Goal: Task Accomplishment & Management: Manage account settings

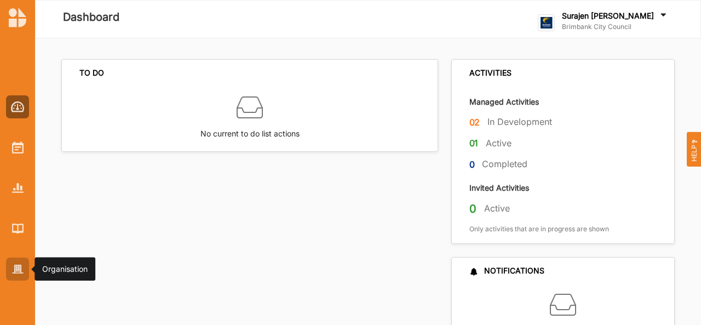
click at [20, 265] on img at bounding box center [18, 269] width 12 height 9
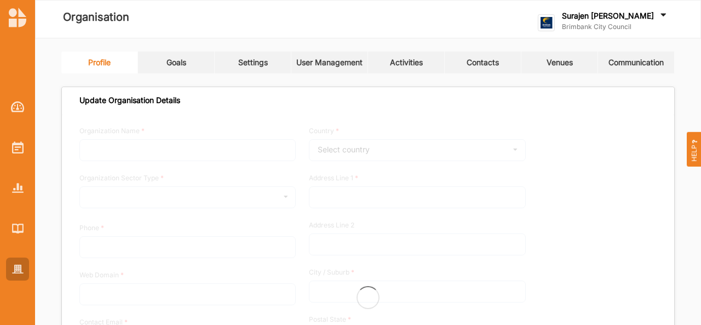
type input "Brimbank City Council"
type input "+61 03 9249 4000"
type input "brimbank.vic.gov.au"
type input "brimbank@brimbank.vic.gov.au"
type input "301 Hampshire Rd"
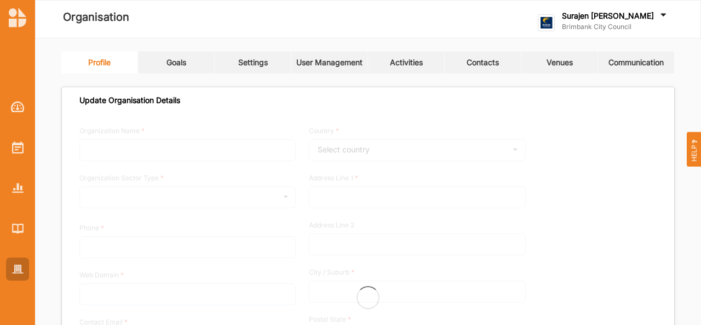
type input "Sunshine"
type input "3020"
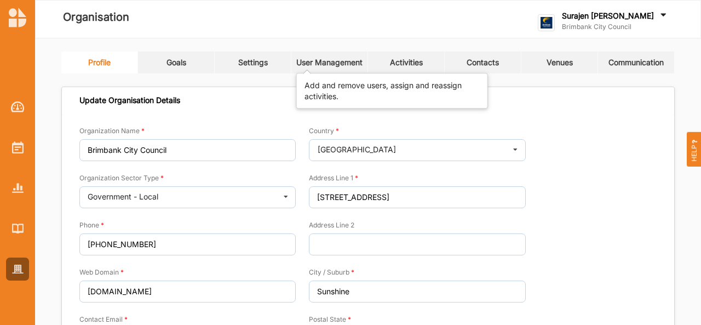
click at [305, 66] on div "User Management" at bounding box center [329, 63] width 66 height 10
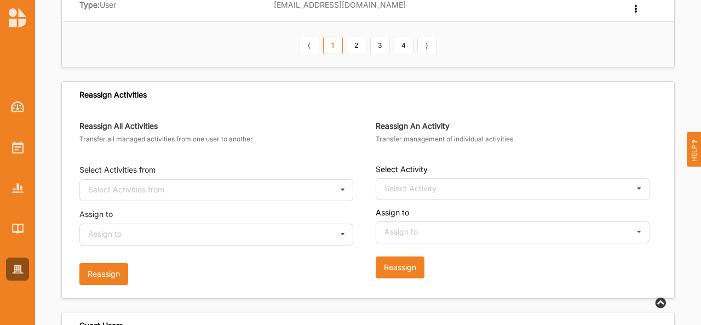
scroll to position [608, 0]
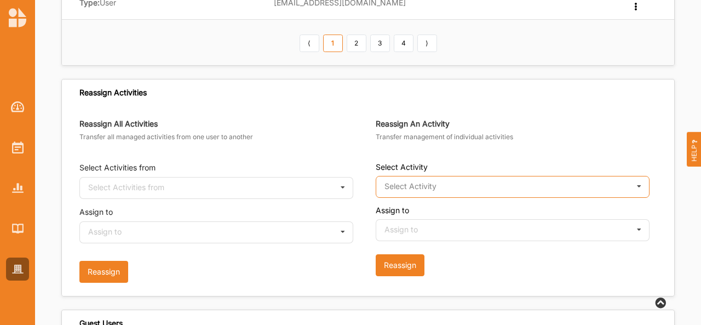
click at [439, 189] on input "text" at bounding box center [513, 187] width 273 height 22
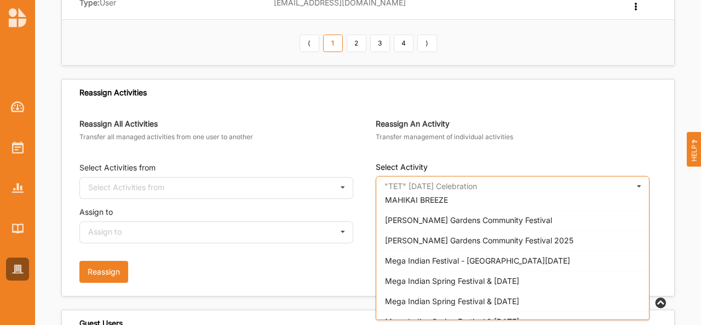
scroll to position [2137, 0]
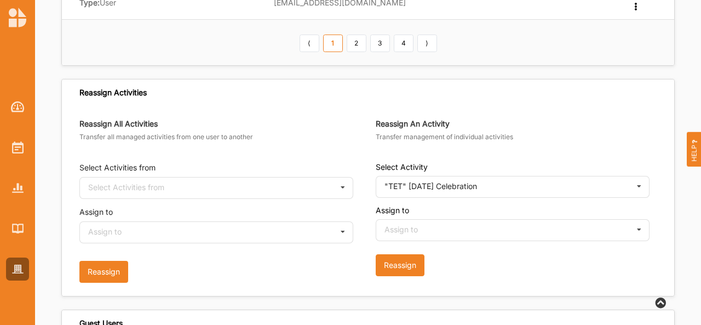
click at [275, 106] on div "Reassign All Activities Transfer all managed activities from one user to anothe…" at bounding box center [368, 201] width 612 height 190
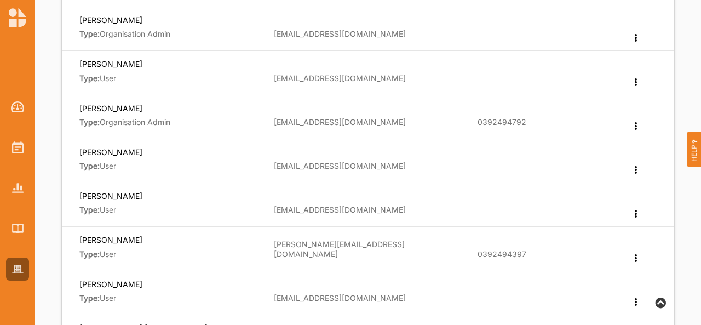
scroll to position [0, 0]
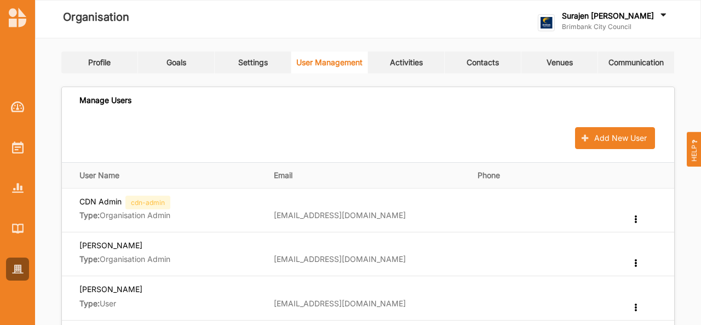
click at [411, 56] on link "Activities" at bounding box center [406, 62] width 77 height 22
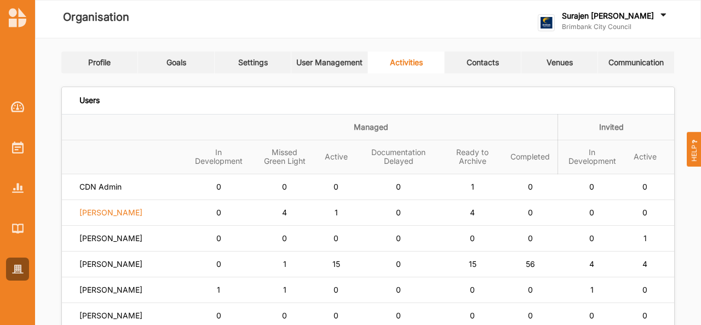
click at [133, 217] on label "[PERSON_NAME]" at bounding box center [110, 213] width 63 height 10
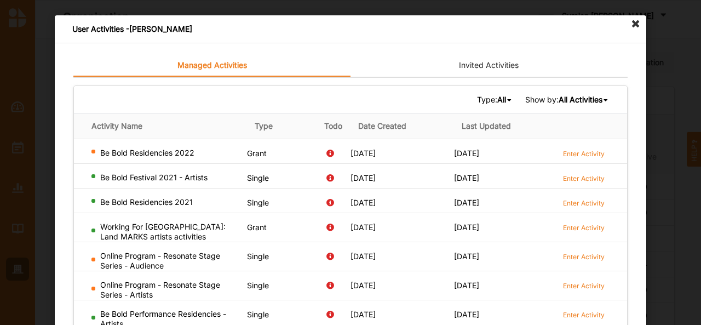
click at [630, 28] on icon at bounding box center [636, 24] width 18 height 18
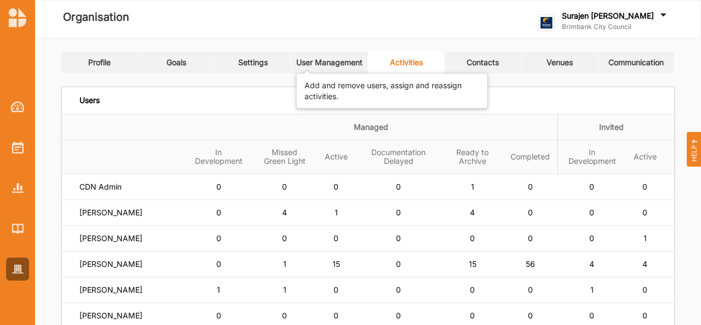
click at [318, 64] on div "User Management" at bounding box center [329, 63] width 66 height 10
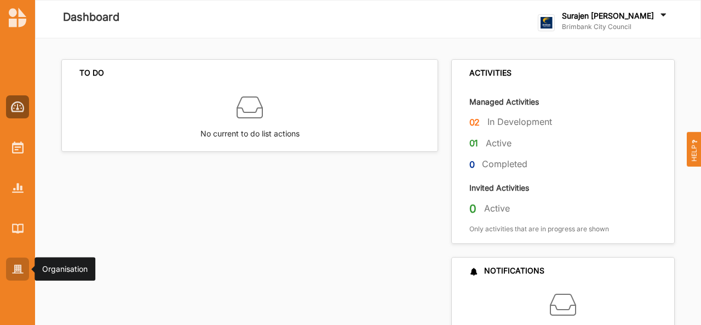
click at [16, 271] on img at bounding box center [18, 269] width 12 height 9
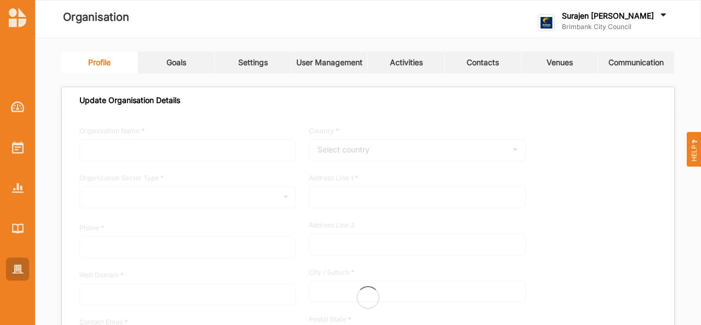
type input "Brimbank City Council"
type input "[PHONE_NUMBER]"
type input "[DOMAIN_NAME]"
type input "[EMAIL_ADDRESS][DOMAIN_NAME]"
type input "[STREET_ADDRESS]"
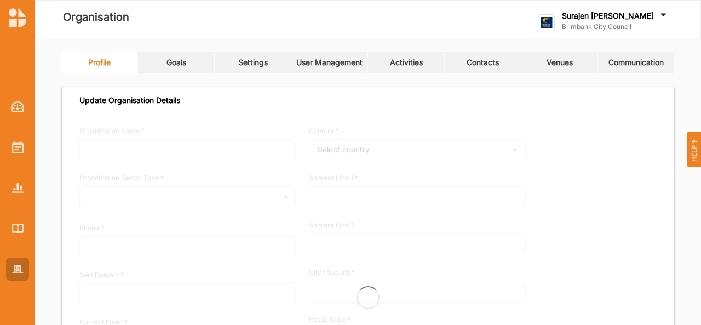
type input "Sunshine"
type input "3020"
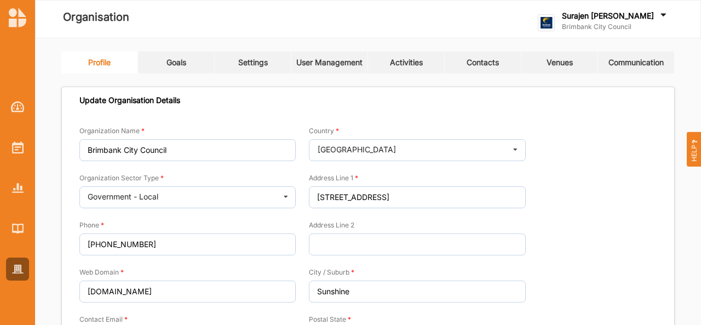
click at [402, 70] on link "Activities" at bounding box center [406, 62] width 77 height 22
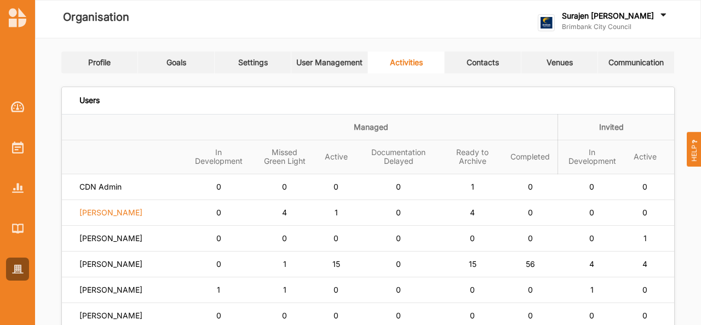
click at [121, 217] on label "[PERSON_NAME]" at bounding box center [110, 213] width 63 height 10
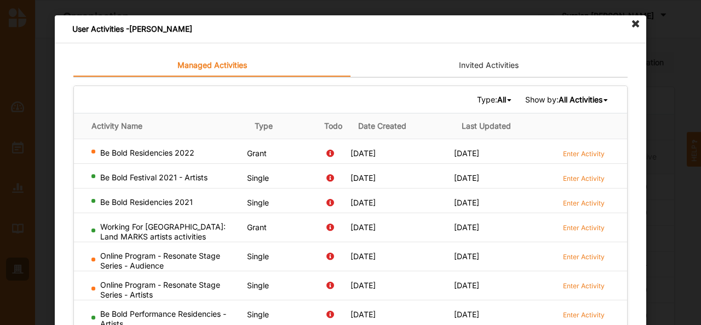
click at [627, 31] on icon at bounding box center [636, 24] width 18 height 18
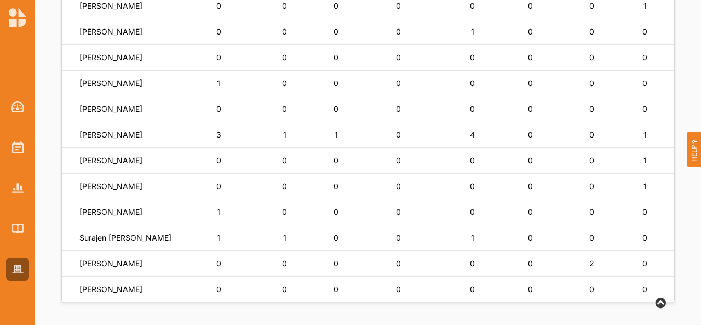
scroll to position [836, 0]
click at [97, 140] on label "[PERSON_NAME]" at bounding box center [110, 135] width 63 height 10
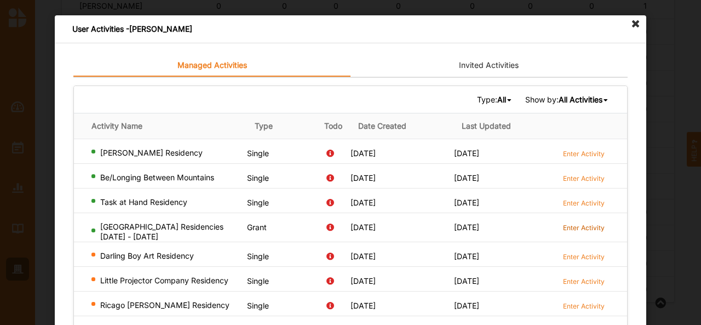
click at [569, 223] on label "Enter Activity" at bounding box center [584, 227] width 42 height 9
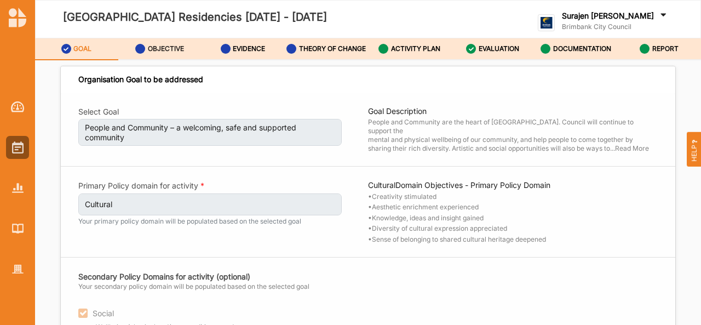
click at [157, 50] on label "OBJECTIVE" at bounding box center [166, 48] width 36 height 9
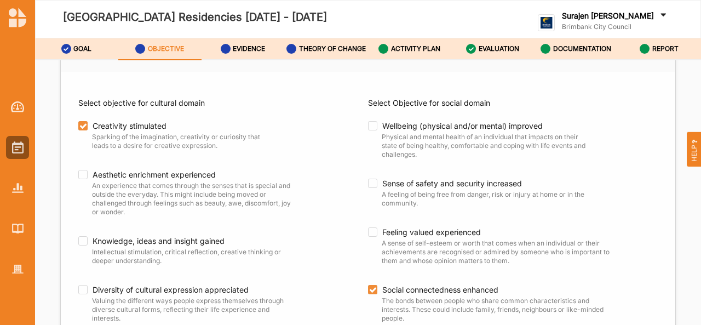
scroll to position [114, 0]
click at [505, 48] on label "EVALUATION" at bounding box center [499, 48] width 41 height 9
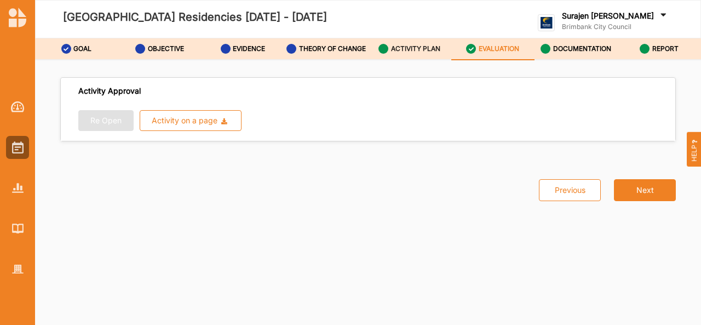
click at [399, 43] on div "ACTIVITY PLAN" at bounding box center [410, 49] width 62 height 20
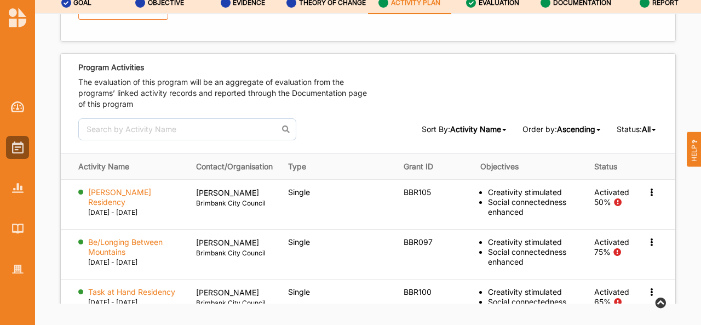
scroll to position [1433, 0]
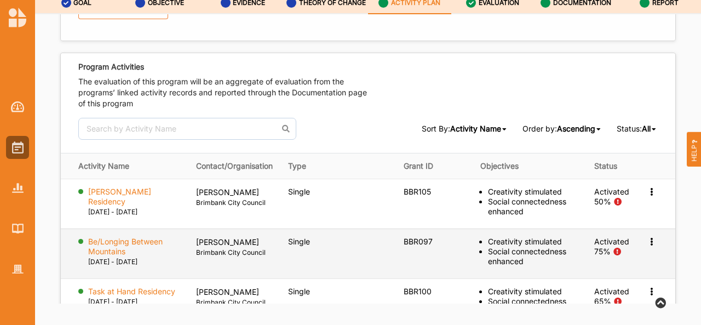
click at [647, 237] on icon at bounding box center [651, 241] width 9 height 8
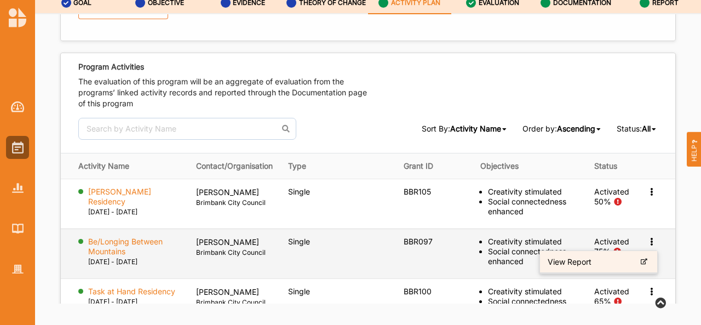
click at [569, 256] on div "View Report" at bounding box center [598, 262] width 117 height 22
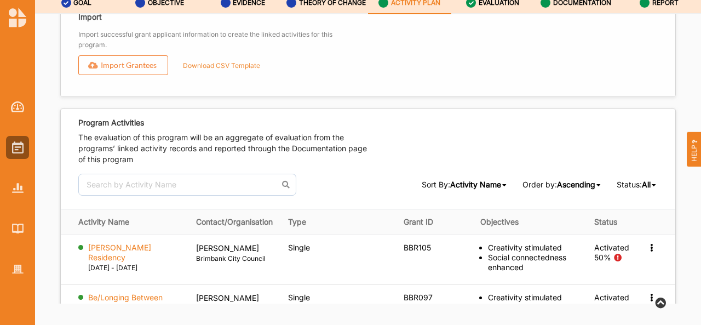
scroll to position [1365, 0]
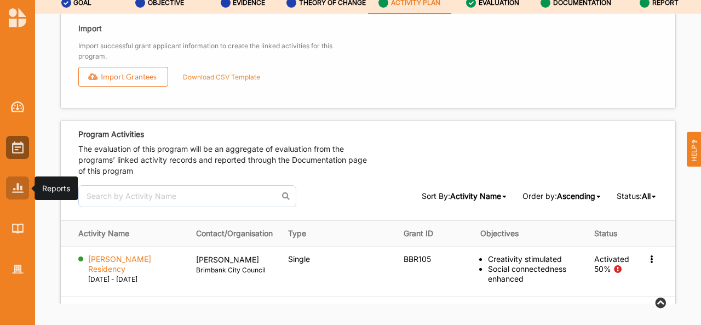
click at [21, 184] on img at bounding box center [18, 187] width 12 height 9
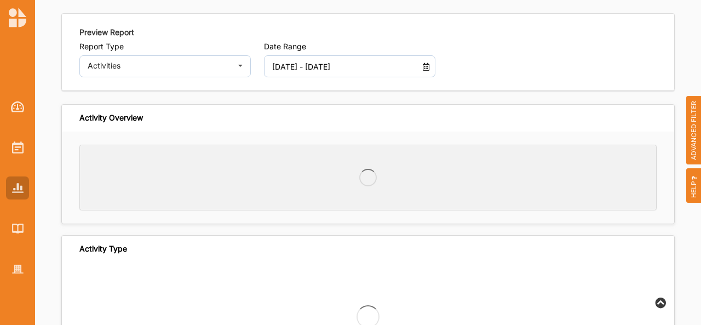
scroll to position [38, 0]
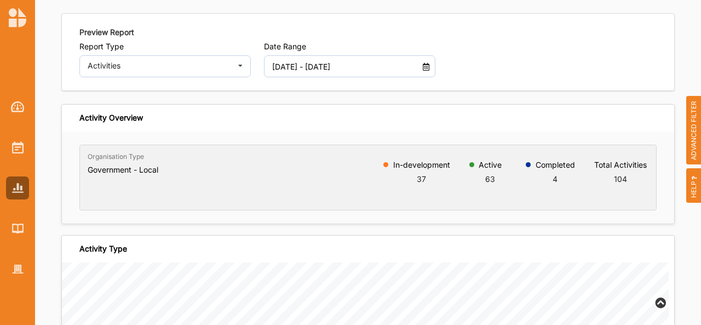
click at [369, 65] on input "01 Jan 2025 - 08 Sep 2025" at bounding box center [342, 66] width 153 height 22
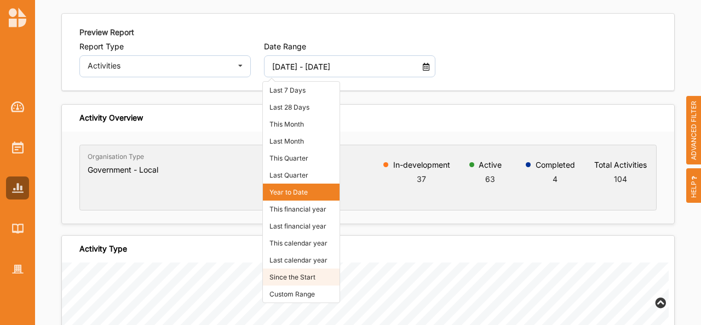
click at [282, 276] on li "Since the Start" at bounding box center [301, 276] width 77 height 17
type input "01 Jan 2018 - 08 Sep 2025"
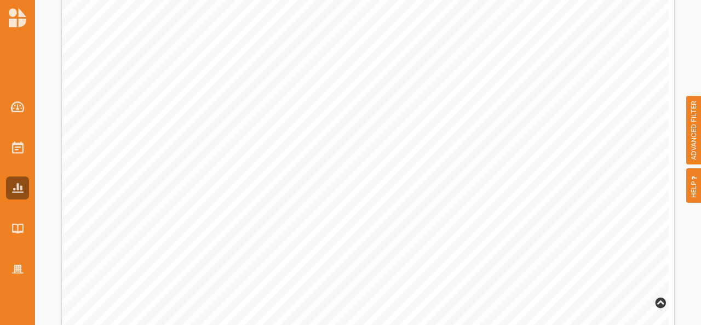
scroll to position [551, 0]
click at [12, 271] on img at bounding box center [18, 269] width 12 height 9
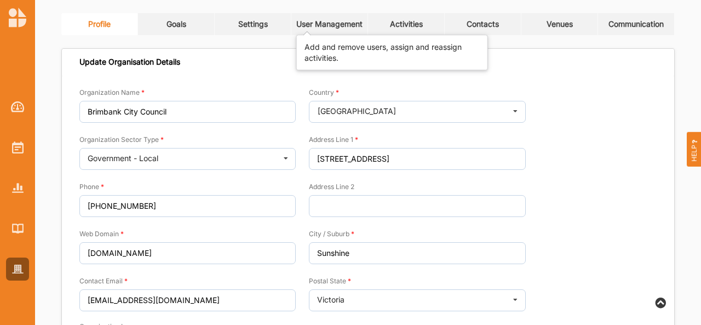
click at [330, 22] on div "User Management" at bounding box center [329, 24] width 66 height 10
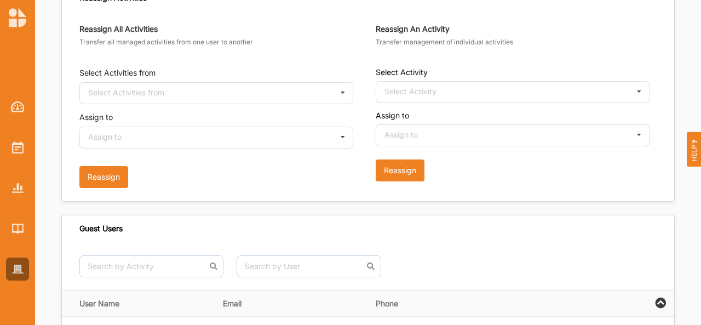
scroll to position [705, 0]
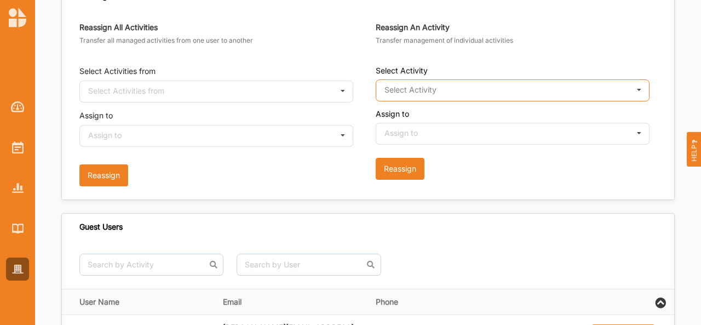
click at [471, 80] on input "text" at bounding box center [513, 91] width 273 height 22
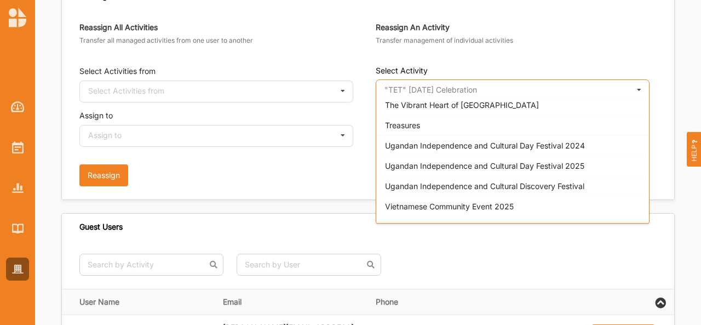
scroll to position [3065, 0]
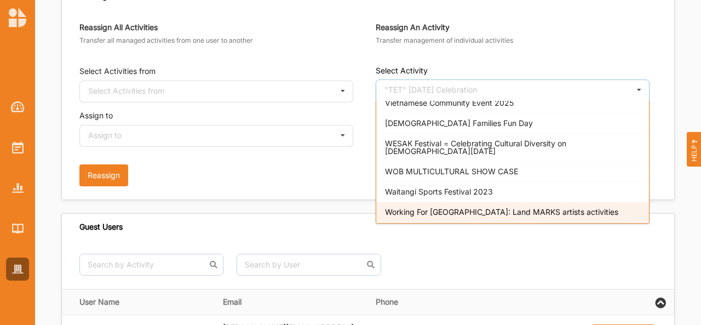
click at [469, 202] on div "Working For Victoria: Land MARKS artists activities" at bounding box center [512, 212] width 273 height 20
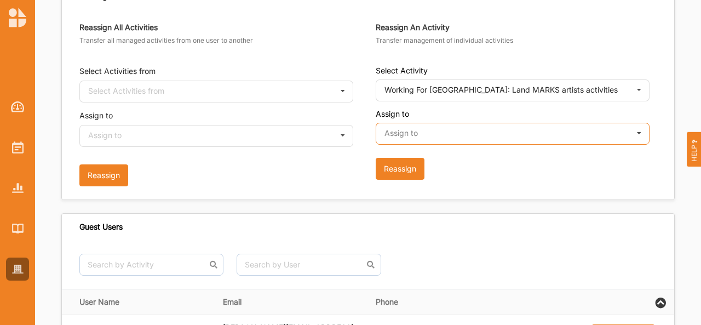
click at [472, 139] on input "text" at bounding box center [513, 134] width 273 height 22
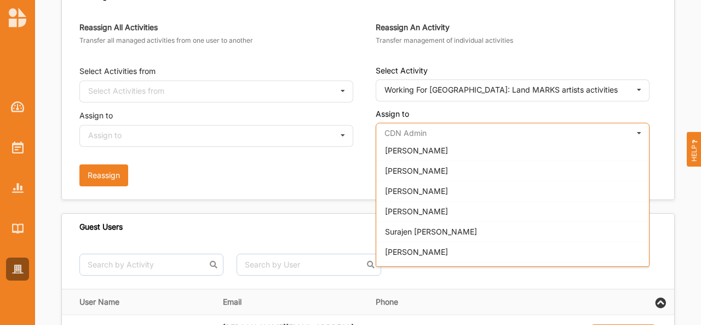
scroll to position [600, 0]
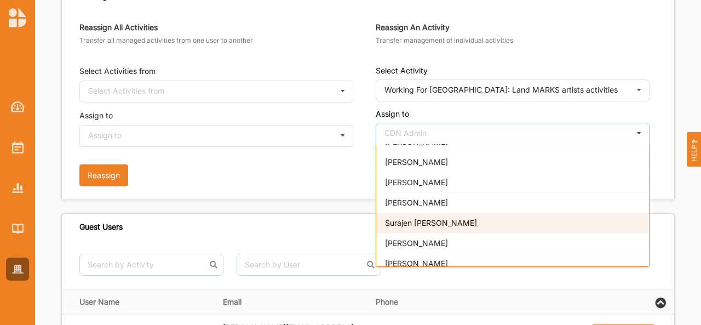
click at [444, 213] on div "Surajen [PERSON_NAME]" at bounding box center [512, 223] width 273 height 20
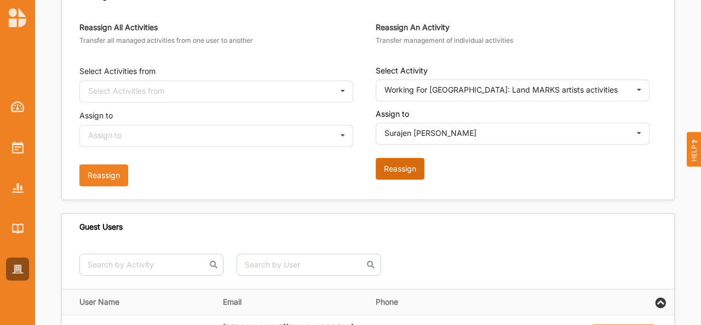
click at [396, 163] on button "Reassign" at bounding box center [400, 169] width 49 height 22
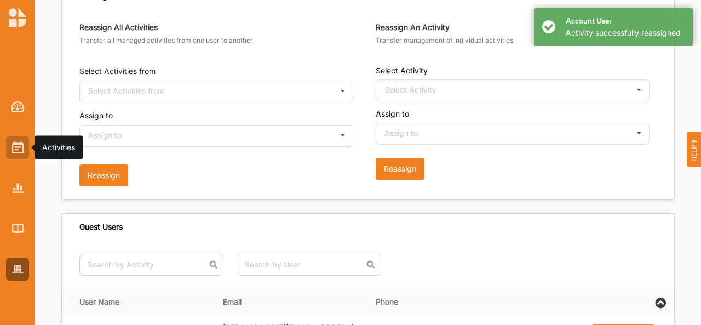
click at [18, 151] on img at bounding box center [18, 147] width 12 height 12
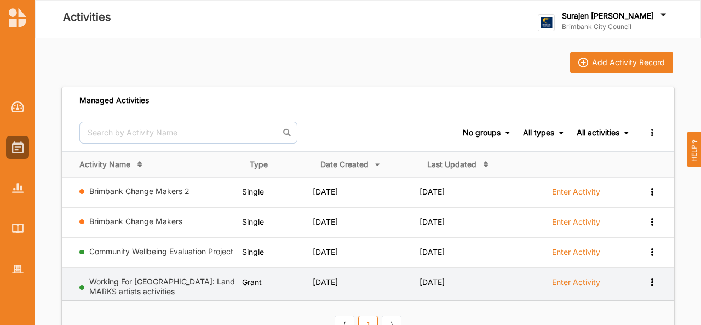
click at [580, 281] on label "Enter Activity" at bounding box center [576, 282] width 48 height 10
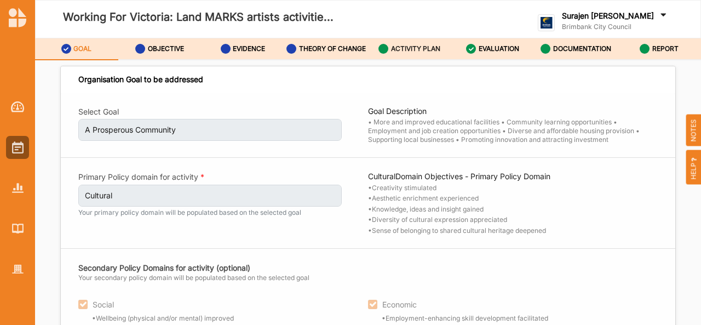
click at [417, 49] on label "ACTIVITY PLAN" at bounding box center [415, 48] width 49 height 9
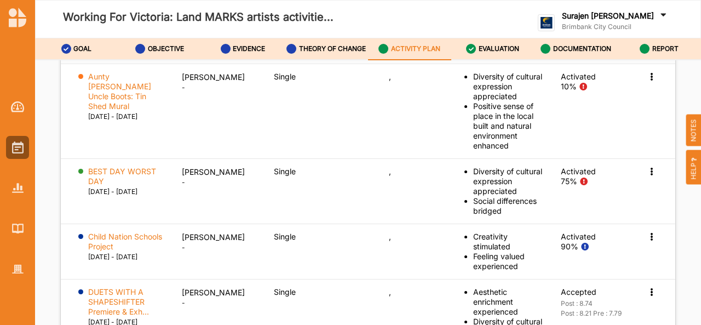
scroll to position [1889, 0]
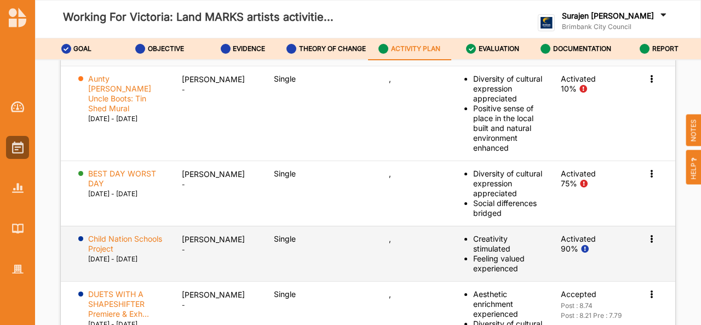
click at [644, 273] on td "Activation Information View Report Change Ownership" at bounding box center [656, 253] width 38 height 55
click at [647, 242] on icon at bounding box center [651, 238] width 9 height 8
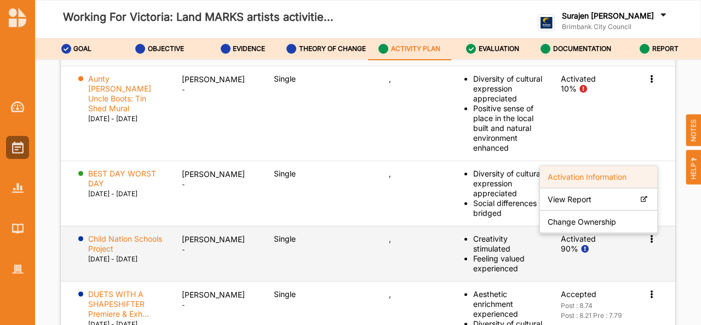
click at [574, 181] on label "Activation Information" at bounding box center [587, 176] width 79 height 10
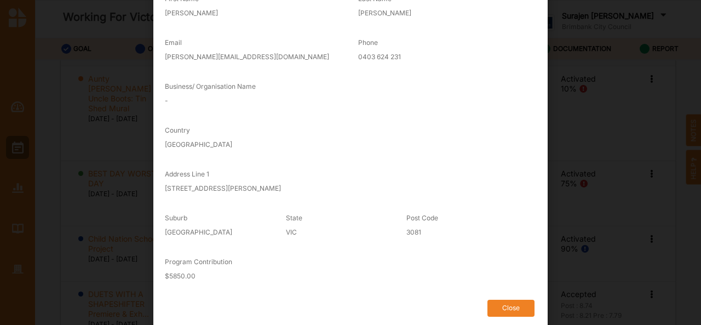
scroll to position [0, 0]
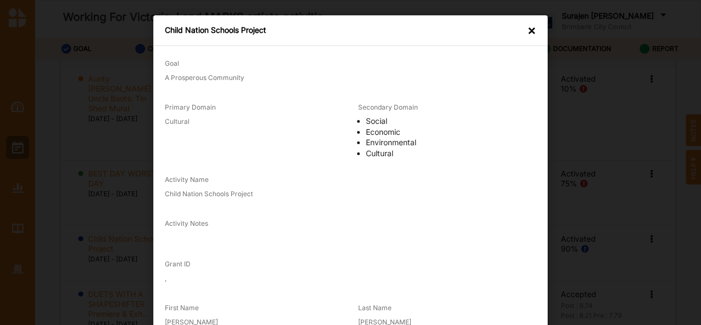
click at [529, 26] on div "×" at bounding box center [532, 30] width 9 height 11
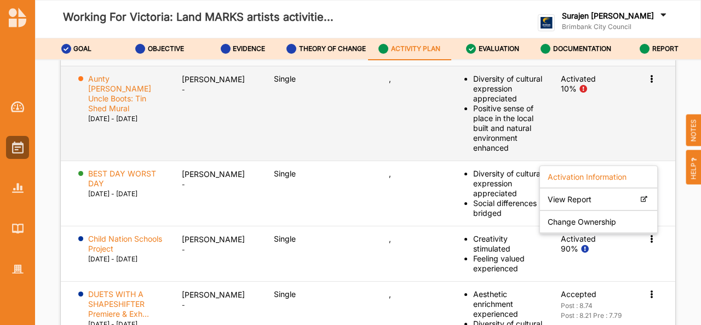
click at [355, 161] on td "Single" at bounding box center [323, 113] width 115 height 95
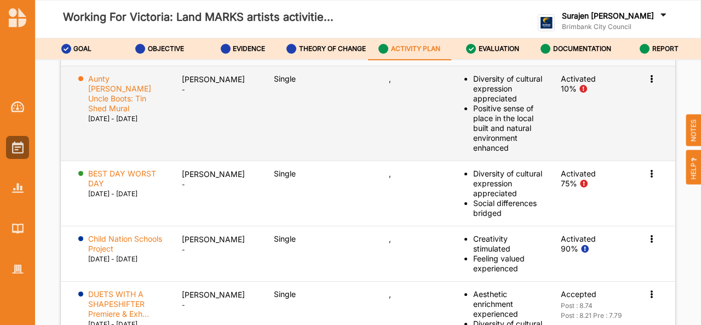
click at [648, 82] on icon at bounding box center [651, 78] width 9 height 8
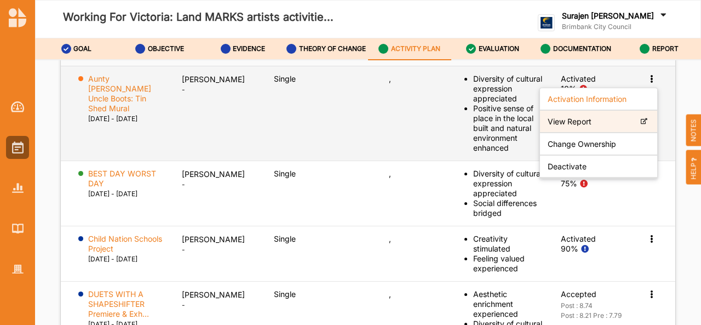
click at [563, 126] on label "View Report" at bounding box center [570, 121] width 44 height 10
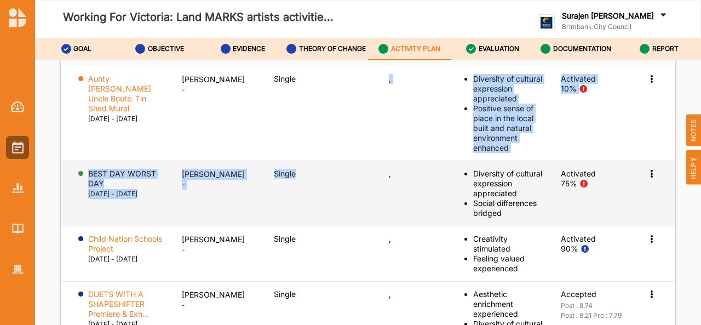
drag, startPoint x: 312, startPoint y: 143, endPoint x: 371, endPoint y: 245, distance: 118.1
click at [371, 245] on tbody "Aunty Joyce Uncle Boots: Tin Shed Mural 19 Oct 2020 - 23 Apr 2021 Mike Maka - S…" at bounding box center [368, 244] width 615 height 356
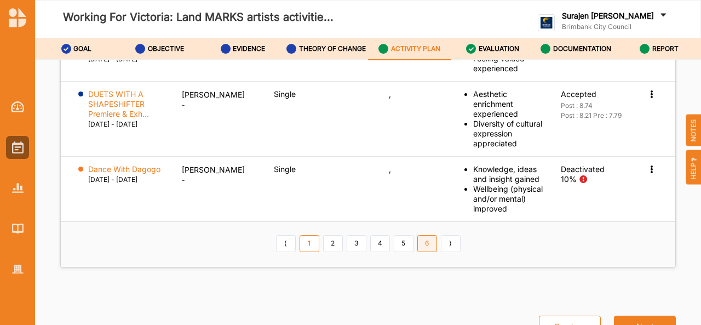
click at [428, 246] on link "6" at bounding box center [427, 244] width 20 height 18
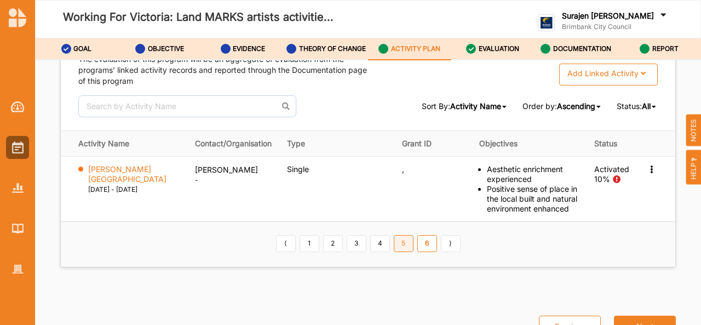
click at [404, 245] on link "5" at bounding box center [404, 244] width 20 height 18
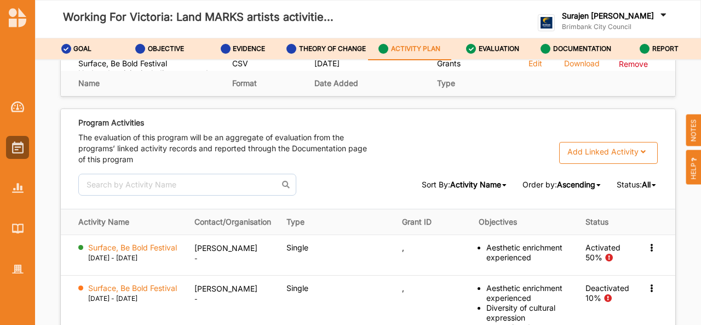
scroll to position [1724, 0]
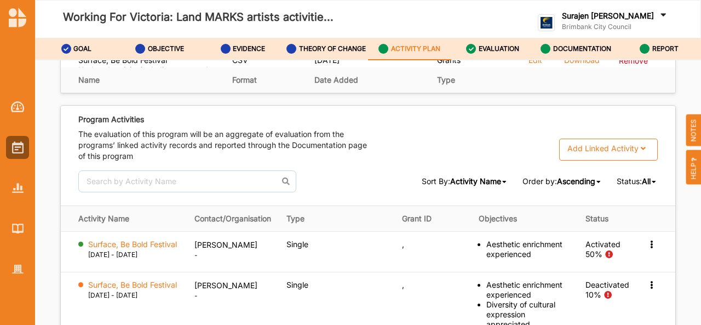
click at [597, 185] on icon at bounding box center [599, 182] width 4 height 7
click at [652, 185] on icon at bounding box center [654, 182] width 4 height 7
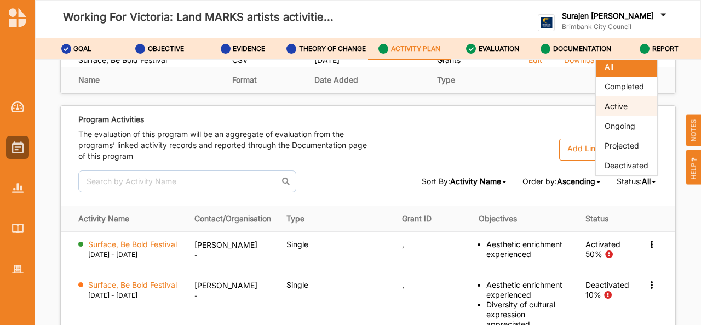
click at [623, 116] on div "Active" at bounding box center [626, 106] width 61 height 20
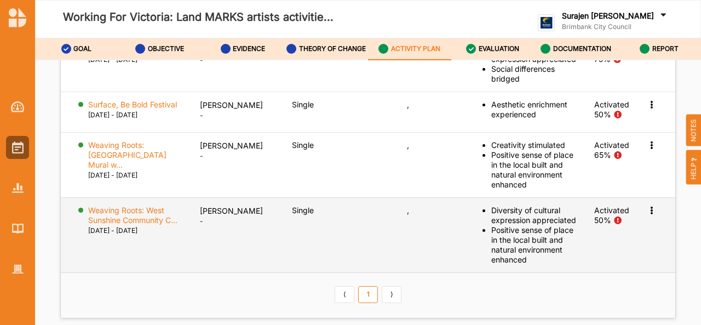
scroll to position [1917, 0]
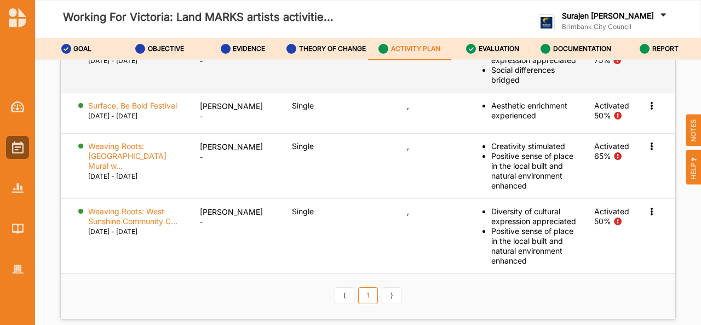
click at [647, 53] on icon at bounding box center [651, 49] width 9 height 8
click at [134, 55] on label "BEST DAY WORST DAY" at bounding box center [131, 50] width 86 height 10
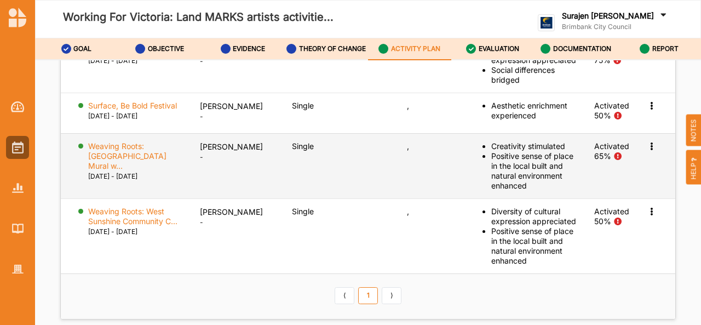
click at [653, 198] on td "Activation Information View Report Change Ownership" at bounding box center [656, 165] width 38 height 65
click at [647, 149] on icon at bounding box center [651, 145] width 9 height 8
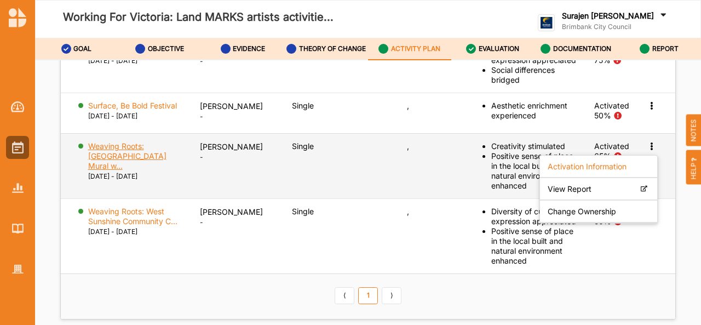
click at [108, 171] on label "Weaving Roots: Deer Park Library Mural w..." at bounding box center [136, 156] width 96 height 30
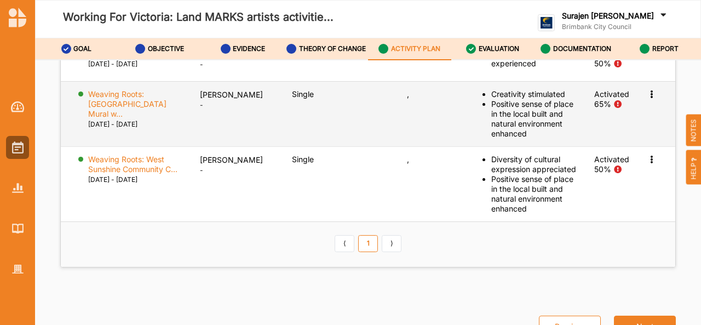
scroll to position [1981, 0]
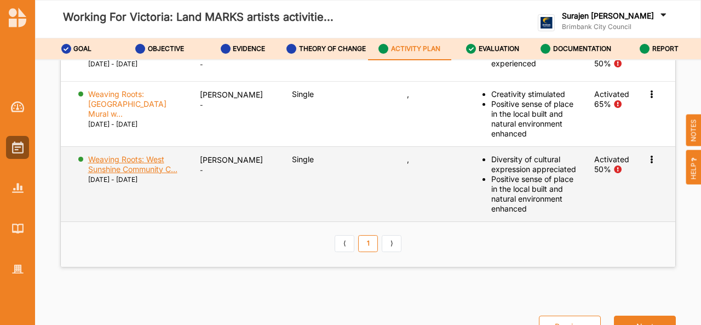
click at [113, 174] on label "Weaving Roots: West Sunshine Community C..." at bounding box center [136, 164] width 96 height 20
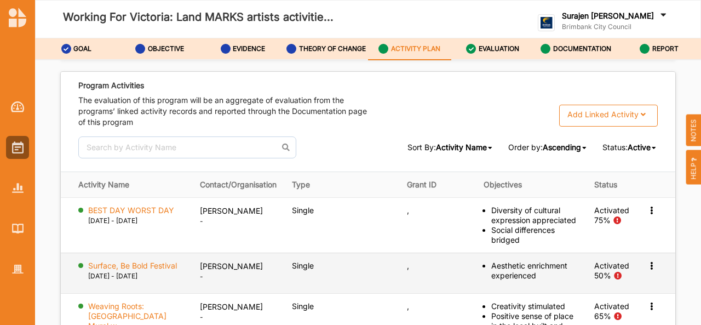
scroll to position [1757, 0]
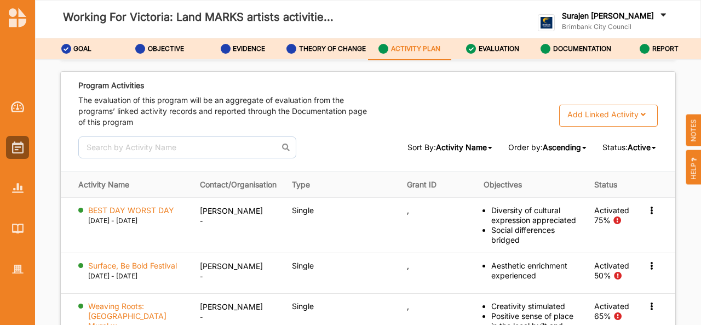
click at [636, 152] on div "Active" at bounding box center [639, 147] width 23 height 10
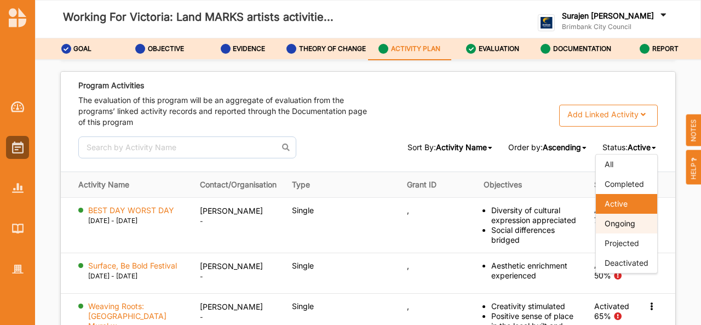
click at [616, 228] on span "Ongoing" at bounding box center [620, 223] width 31 height 9
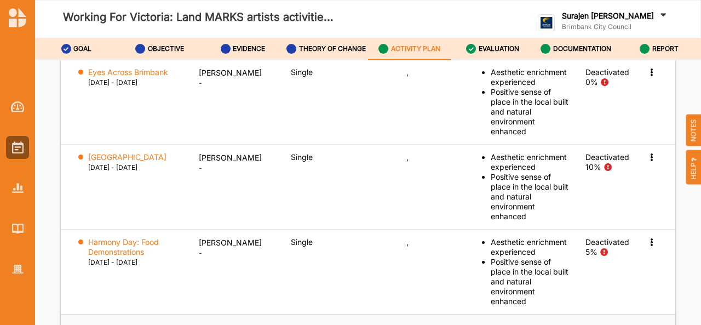
scroll to position [2057, 0]
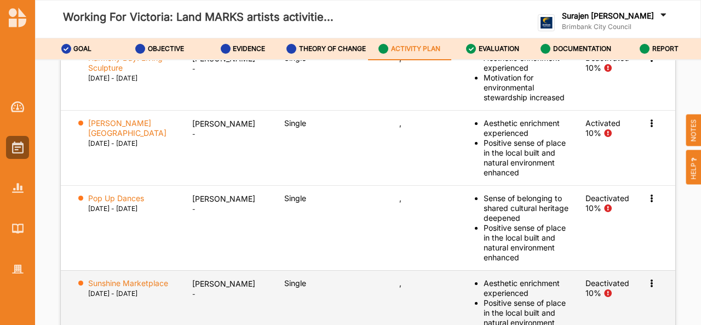
scroll to position [2089, 0]
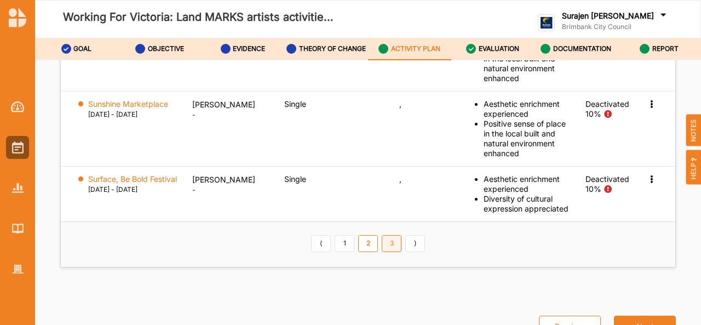
click at [391, 247] on link "3" at bounding box center [392, 244] width 20 height 18
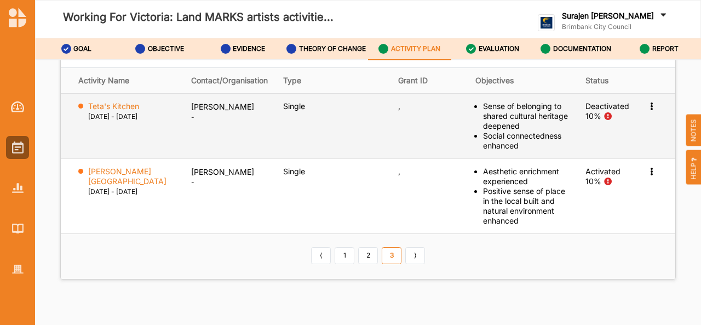
scroll to position [1862, 0]
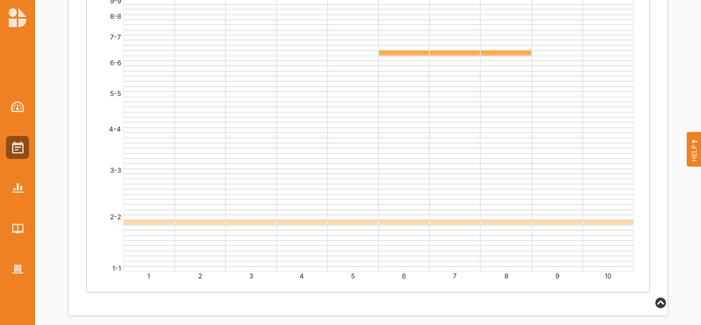
scroll to position [2706, 0]
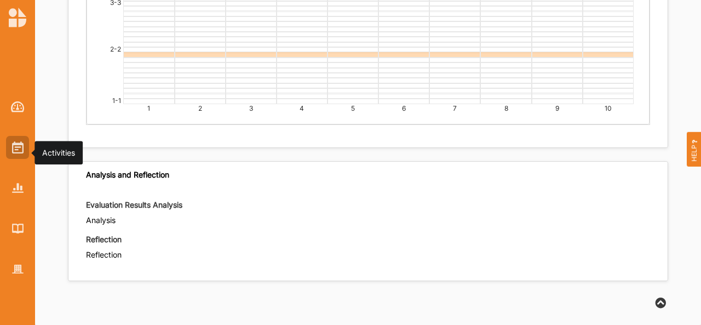
click at [6, 147] on div at bounding box center [17, 147] width 23 height 23
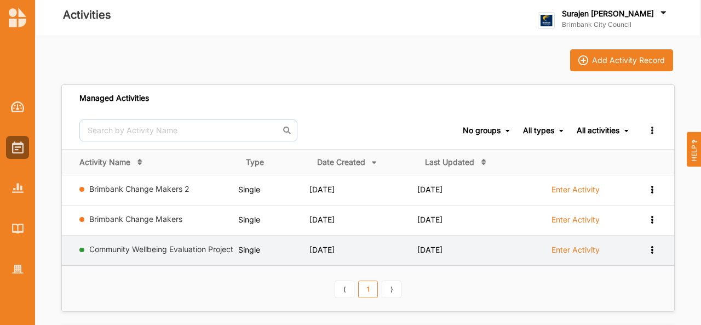
click at [138, 251] on label "Community Wellbeing Evaluation Project" at bounding box center [161, 249] width 145 height 10
click at [564, 245] on label "Enter Activity" at bounding box center [576, 250] width 48 height 10
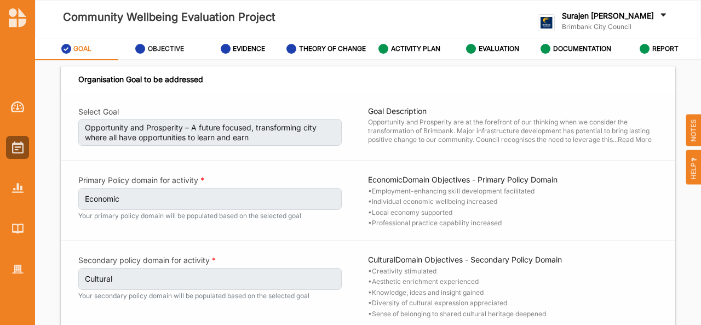
click at [171, 51] on label "OBJECTIVE" at bounding box center [166, 48] width 36 height 9
select select "30"
select select "3"
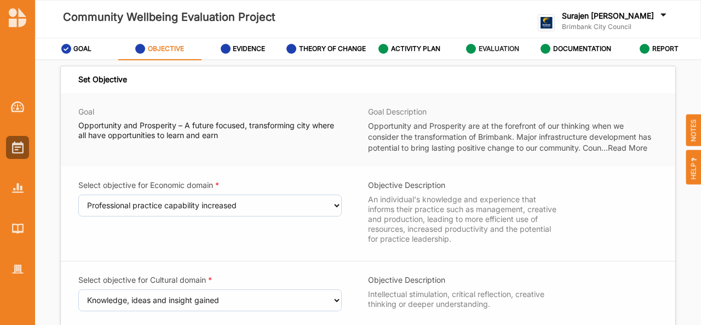
click at [481, 56] on div "EVALUATION" at bounding box center [492, 49] width 53 height 20
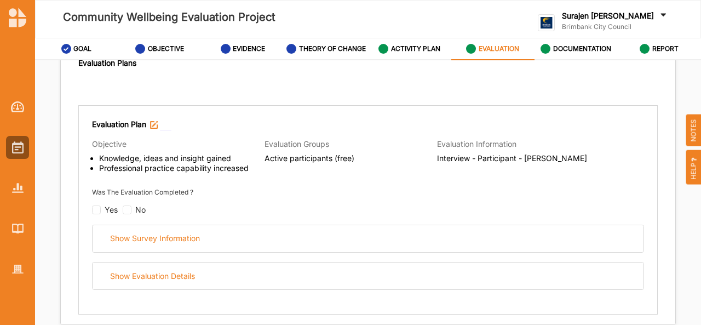
scroll to position [104, 0]
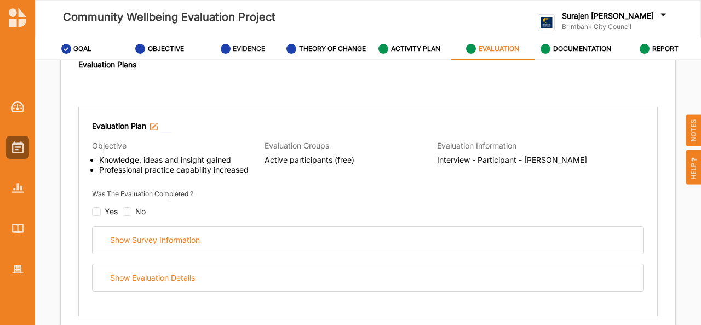
click at [242, 53] on div "EVIDENCE" at bounding box center [243, 49] width 45 height 20
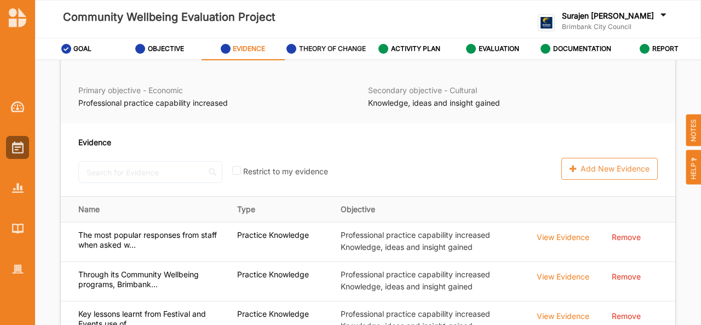
click at [328, 52] on label "THEORY OF CHANGE" at bounding box center [332, 48] width 67 height 9
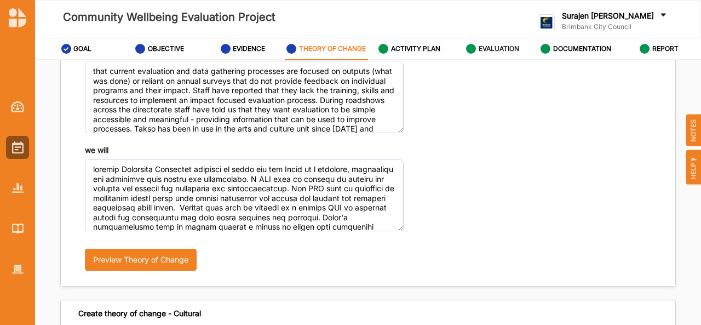
click at [500, 48] on label "EVALUATION" at bounding box center [499, 48] width 41 height 9
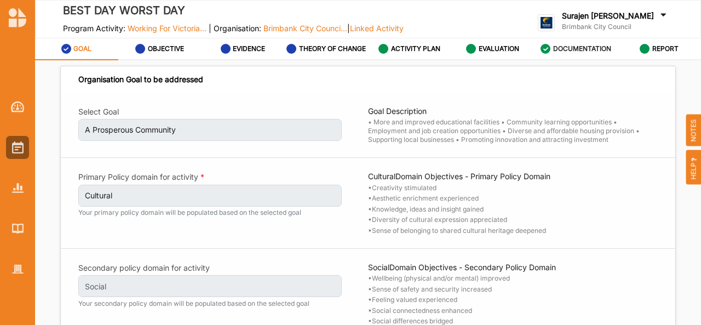
click at [574, 46] on label "DOCUMENTATION" at bounding box center [582, 48] width 58 height 9
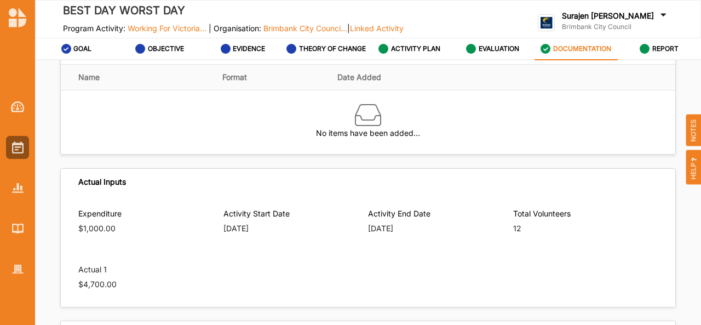
scroll to position [289, 0]
click at [484, 53] on label "EVALUATION" at bounding box center [499, 48] width 41 height 9
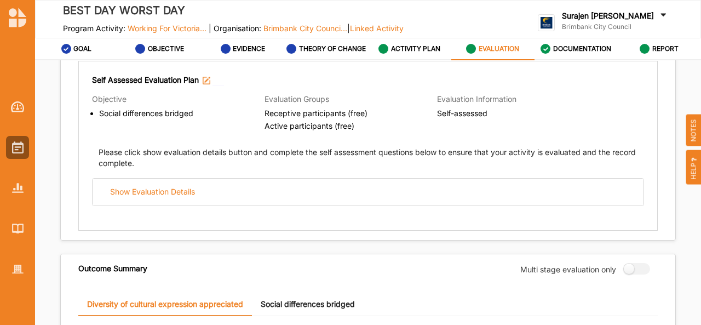
scroll to position [353, 0]
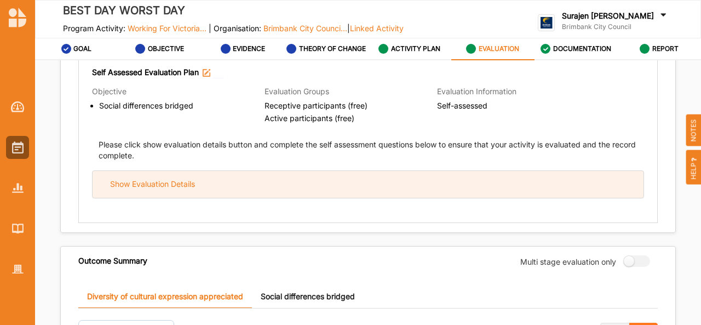
click at [419, 191] on div "Show Evaluation Details" at bounding box center [368, 184] width 551 height 27
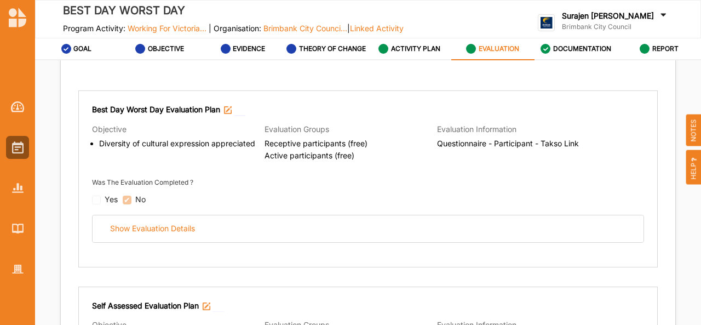
scroll to position [113, 0]
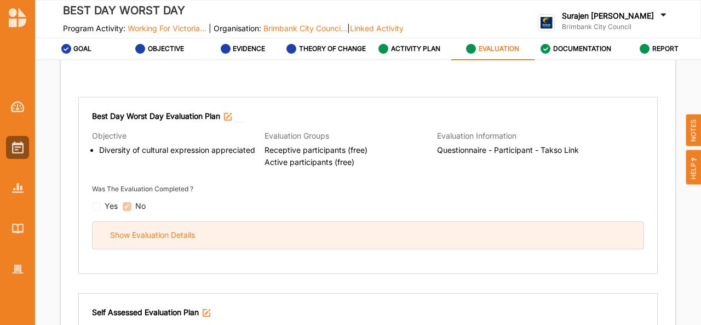
click at [386, 238] on div "Show Evaluation Details" at bounding box center [368, 235] width 551 height 27
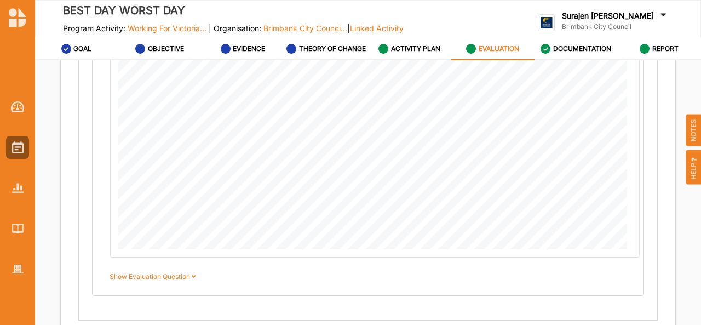
scroll to position [914, 0]
click at [178, 274] on label "Show Evaluation Question" at bounding box center [155, 273] width 90 height 10
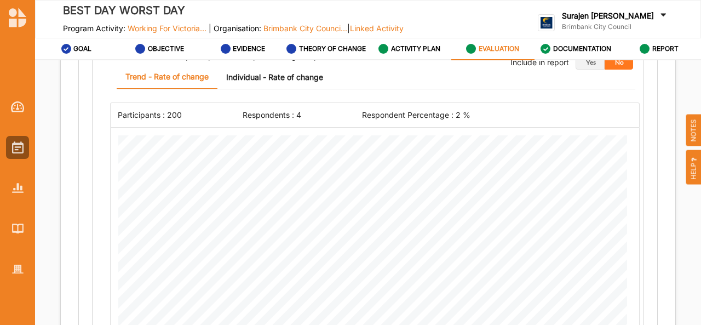
scroll to position [604, 0]
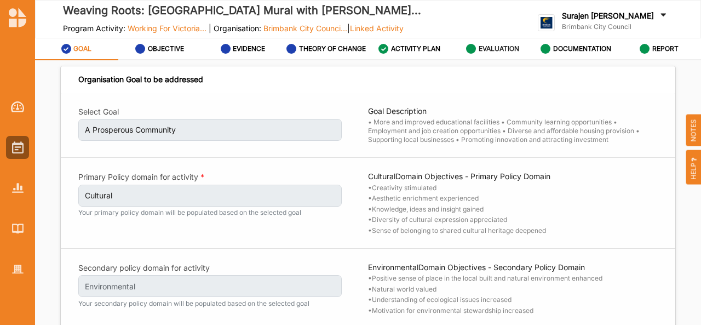
click at [480, 50] on label "EVALUATION" at bounding box center [499, 48] width 41 height 9
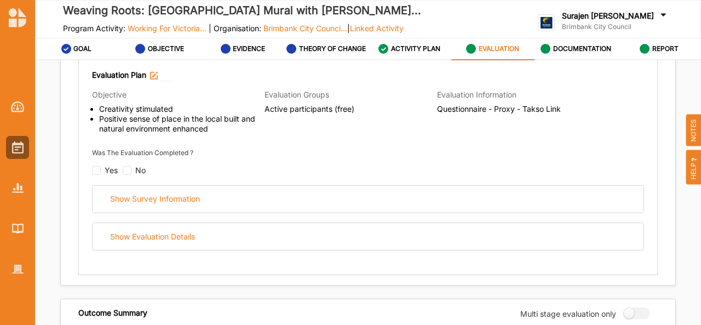
scroll to position [184, 0]
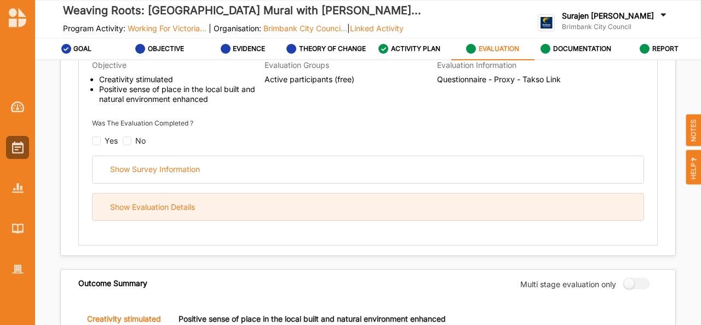
click at [369, 210] on div "Show Evaluation Details" at bounding box center [368, 206] width 551 height 27
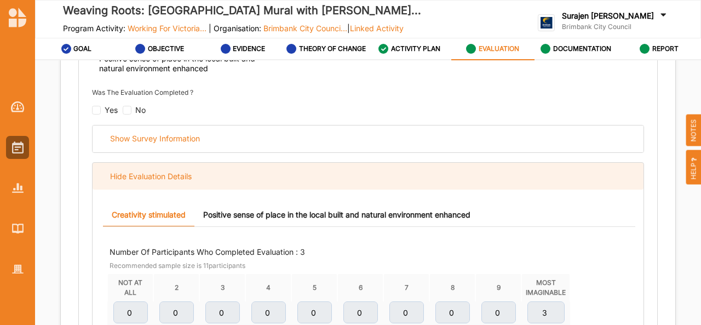
scroll to position [213, 0]
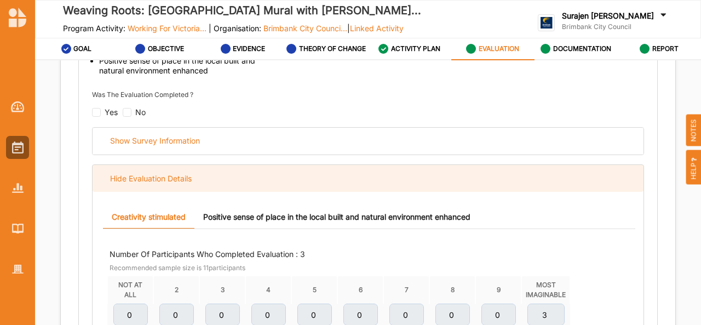
click at [369, 210] on link "Positive sense of place in the local built and natural environment enhanced" at bounding box center [336, 217] width 285 height 24
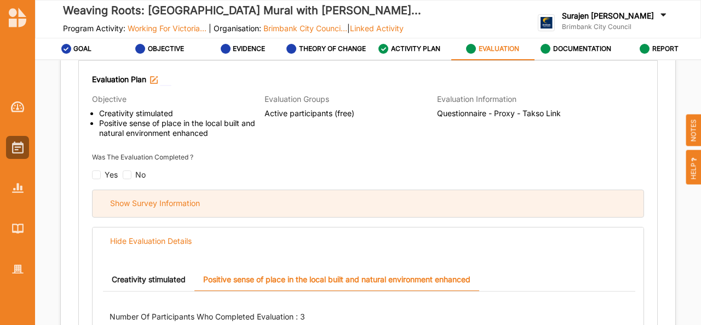
scroll to position [151, 0]
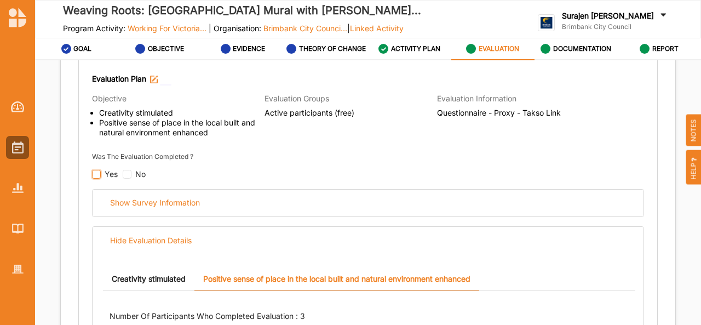
click at [98, 171] on input "checkbox" at bounding box center [96, 174] width 9 height 9
checkbox input "false"
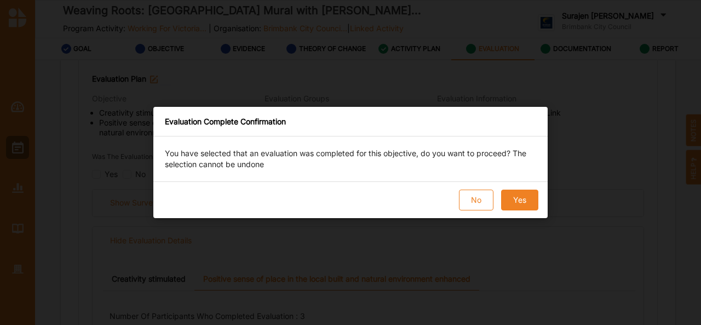
click at [517, 204] on button "Yes" at bounding box center [519, 200] width 37 height 21
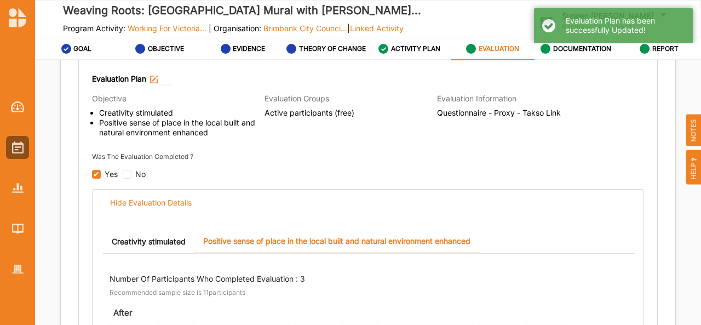
click at [392, 125] on div "Evaluation Groups Active participants (free)" at bounding box center [351, 117] width 173 height 48
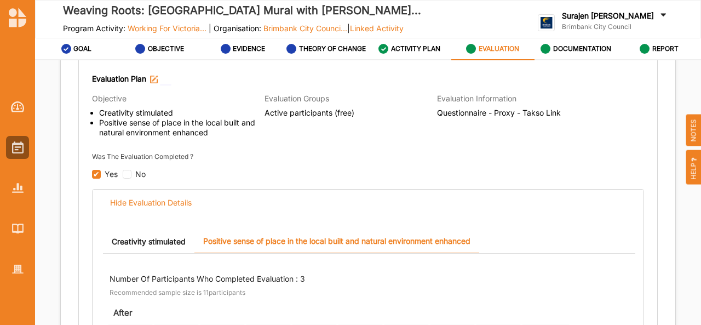
click at [491, 49] on label "EVALUATION" at bounding box center [499, 48] width 41 height 9
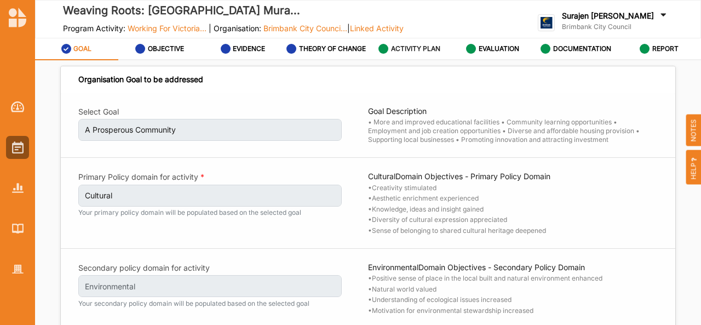
click at [414, 49] on label "ACTIVITY PLAN" at bounding box center [415, 48] width 49 height 9
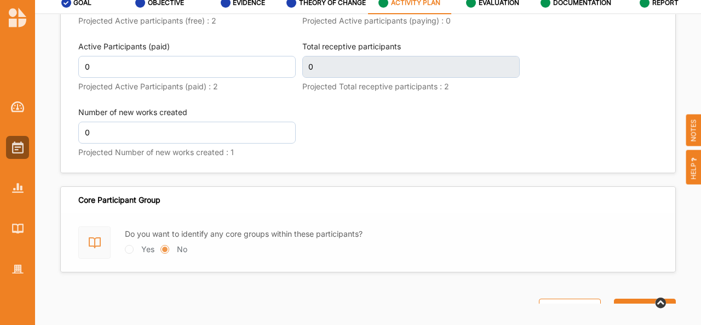
scroll to position [1445, 0]
click at [492, 4] on label "EVALUATION" at bounding box center [499, 2] width 41 height 9
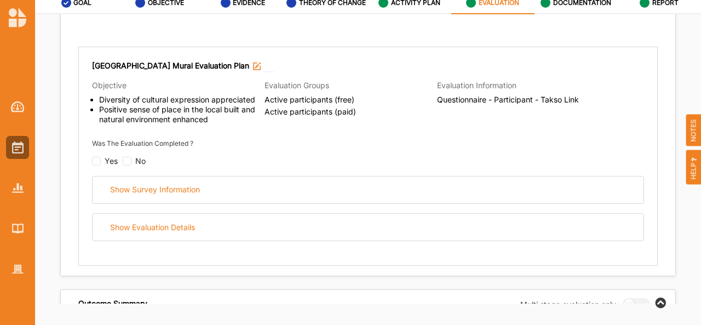
scroll to position [81, 0]
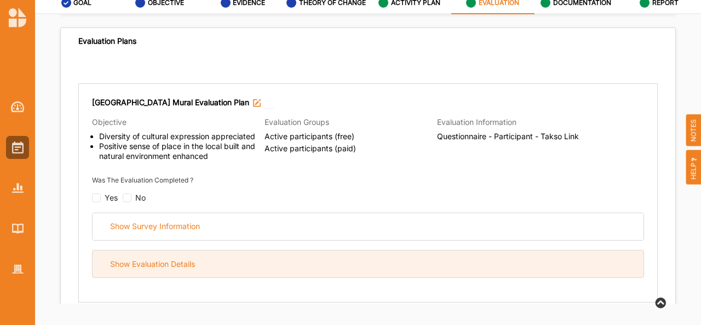
click at [304, 267] on div "Show Evaluation Details" at bounding box center [368, 263] width 551 height 27
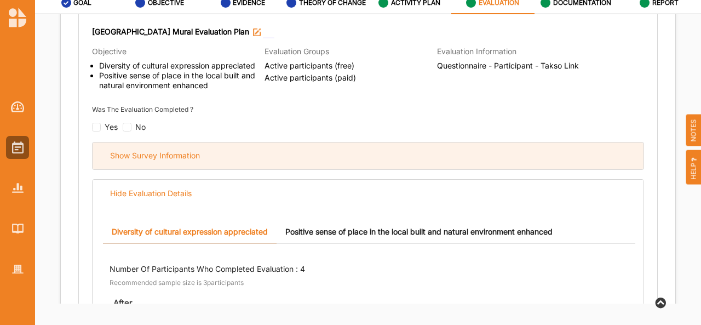
scroll to position [151, 0]
